Goal: Entertainment & Leisure: Consume media (video, audio)

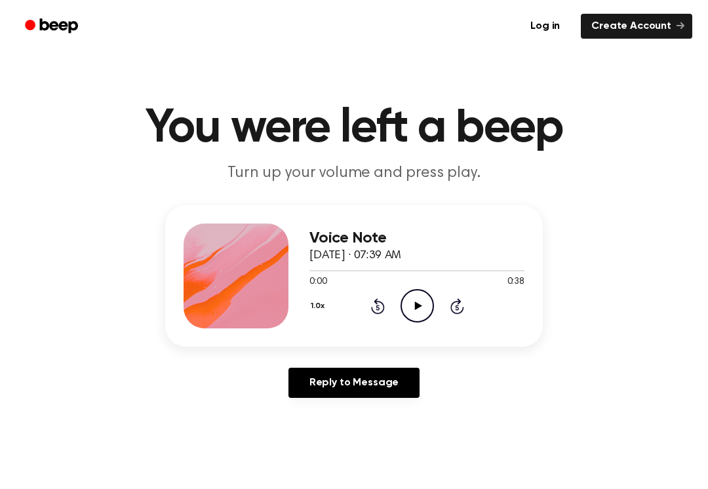
click at [420, 303] on icon "Play Audio" at bounding box center [417, 305] width 33 height 33
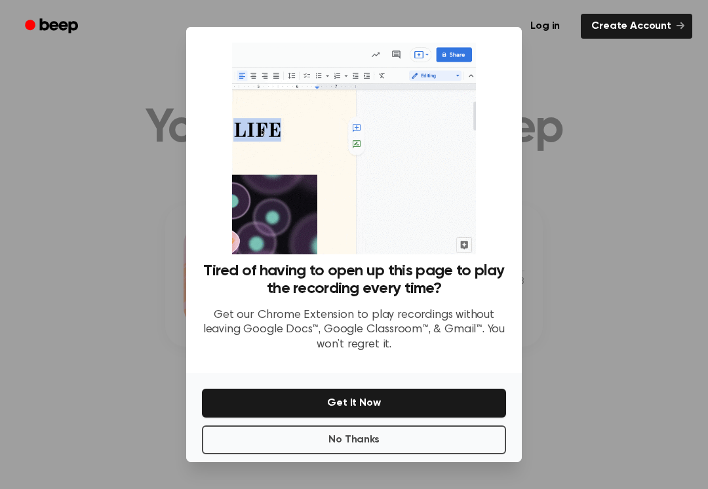
click at [350, 446] on button "No Thanks" at bounding box center [354, 440] width 304 height 29
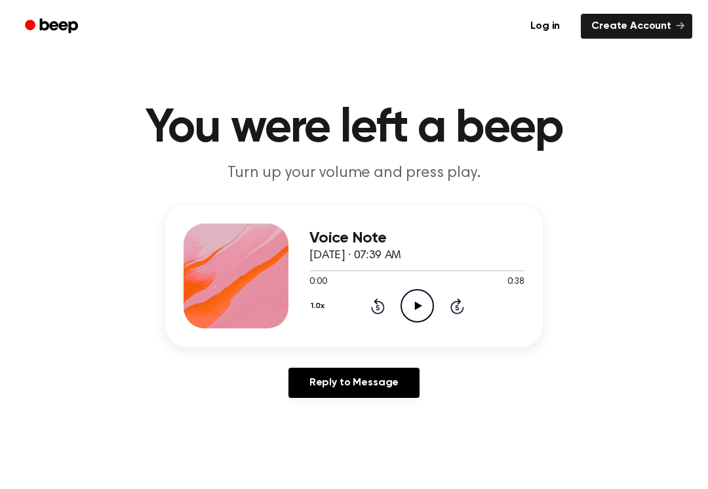
click at [410, 301] on icon "Play Audio" at bounding box center [417, 305] width 33 height 33
click at [408, 306] on icon "Pause Audio" at bounding box center [417, 305] width 33 height 33
click at [462, 303] on icon "Skip 5 seconds" at bounding box center [457, 306] width 14 height 17
click at [414, 302] on icon "Play Audio" at bounding box center [417, 305] width 33 height 33
click at [412, 300] on icon "Pause Audio" at bounding box center [417, 305] width 33 height 33
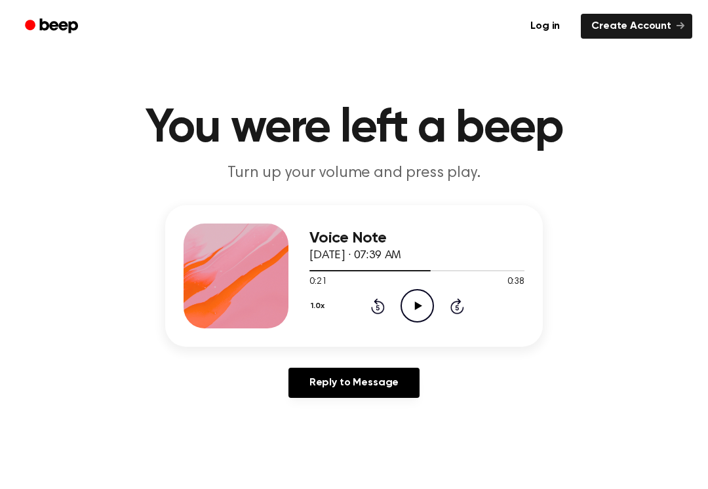
click at [415, 302] on icon "Play Audio" at bounding box center [417, 305] width 33 height 33
click at [410, 300] on icon "Pause Audio" at bounding box center [417, 305] width 33 height 33
click at [408, 302] on icon "Play Audio" at bounding box center [417, 305] width 33 height 33
click at [413, 312] on icon "Pause Audio" at bounding box center [417, 305] width 33 height 33
click at [399, 313] on div "1.0x Rewind 5 seconds Play Audio Skip 5 seconds" at bounding box center [417, 305] width 215 height 33
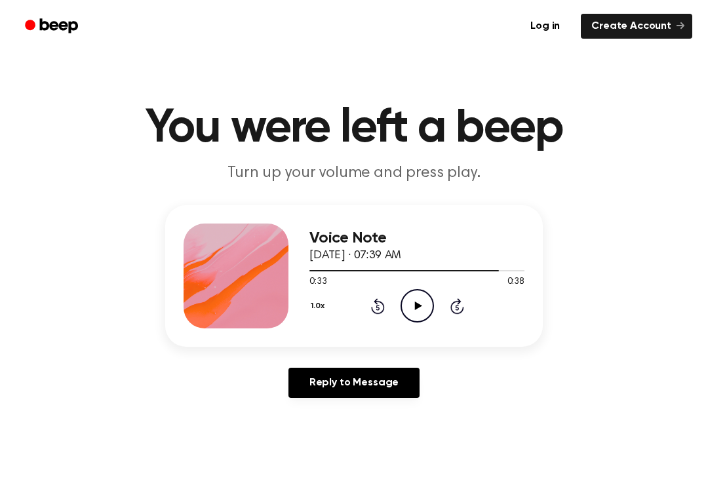
click at [418, 312] on icon "Play Audio" at bounding box center [417, 305] width 33 height 33
